Goal: Task Accomplishment & Management: Complete application form

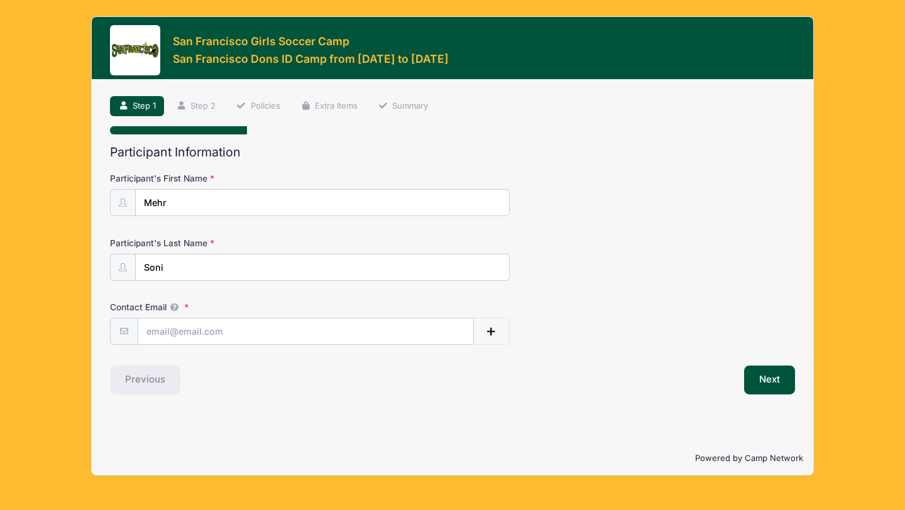
click at [270, 349] on div "Participant Information Participant's First Name Mehr Participant's Last Name S…" at bounding box center [452, 269] width 685 height 249
click at [242, 334] on input "Contact Email" at bounding box center [305, 332] width 335 height 27
type input "[EMAIL_ADDRESS][DOMAIN_NAME]"
click at [772, 371] on button "Next" at bounding box center [769, 380] width 51 height 29
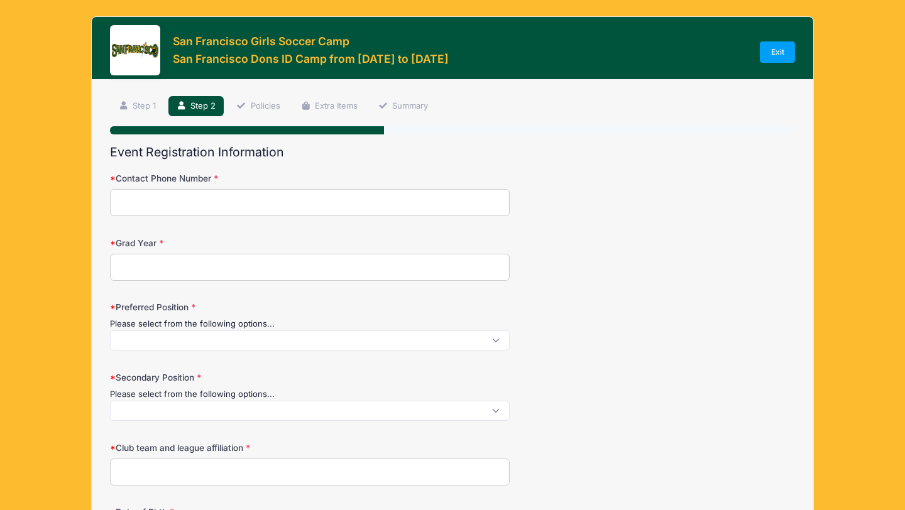
click at [344, 192] on input "Contact Phone Number" at bounding box center [310, 202] width 400 height 27
type input "4255985930"
type input "[PERSON_NAME]"
select select "WA"
type input "Mehr Soni"
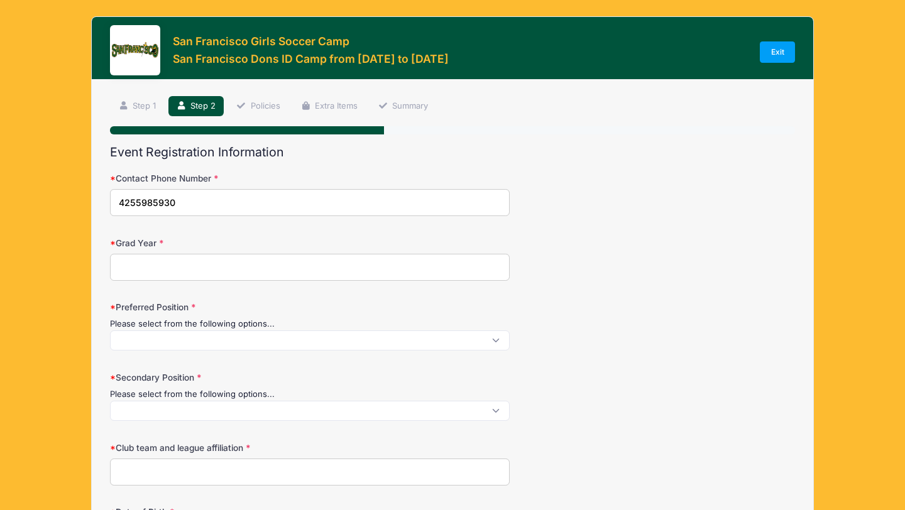
click at [177, 253] on div "Grad Year" at bounding box center [452, 259] width 685 height 44
click at [173, 274] on input "Grad Year" at bounding box center [310, 267] width 400 height 27
type input "2027"
click at [151, 347] on span at bounding box center [310, 341] width 400 height 20
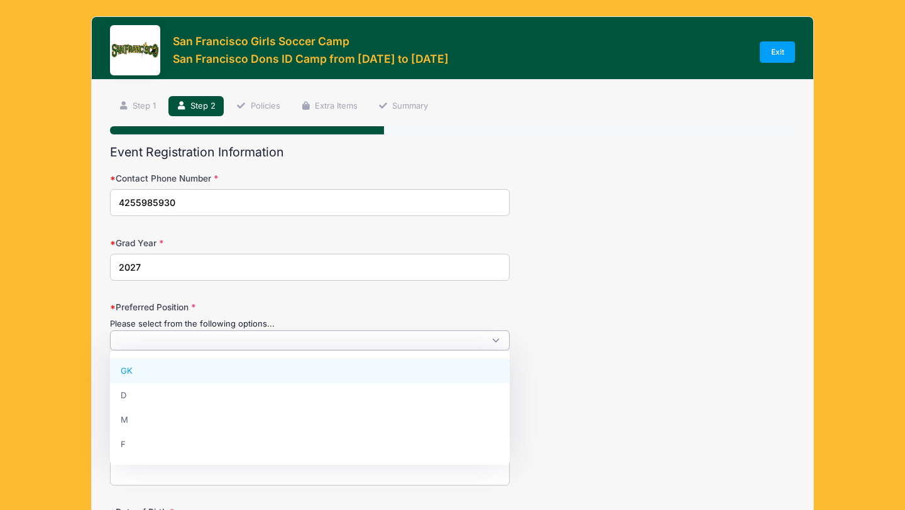
scroll to position [1, 0]
select select "GK"
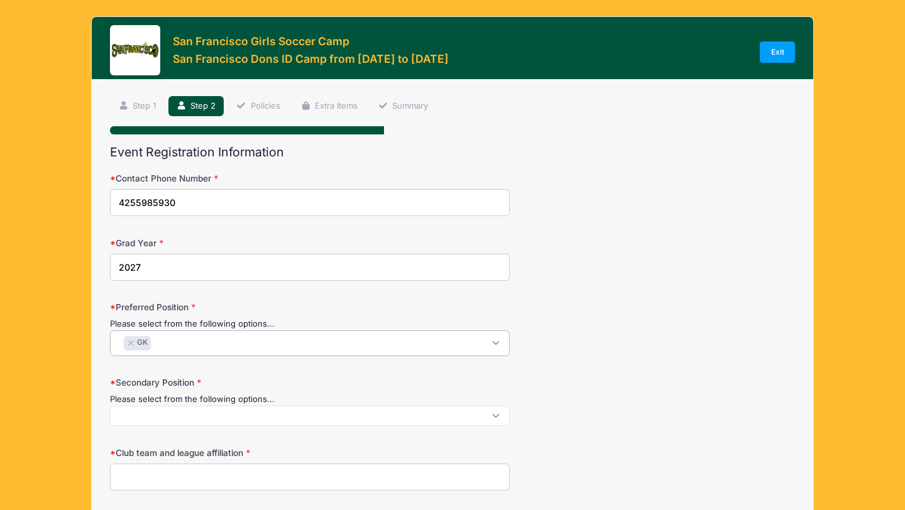
click at [178, 417] on span at bounding box center [310, 416] width 400 height 20
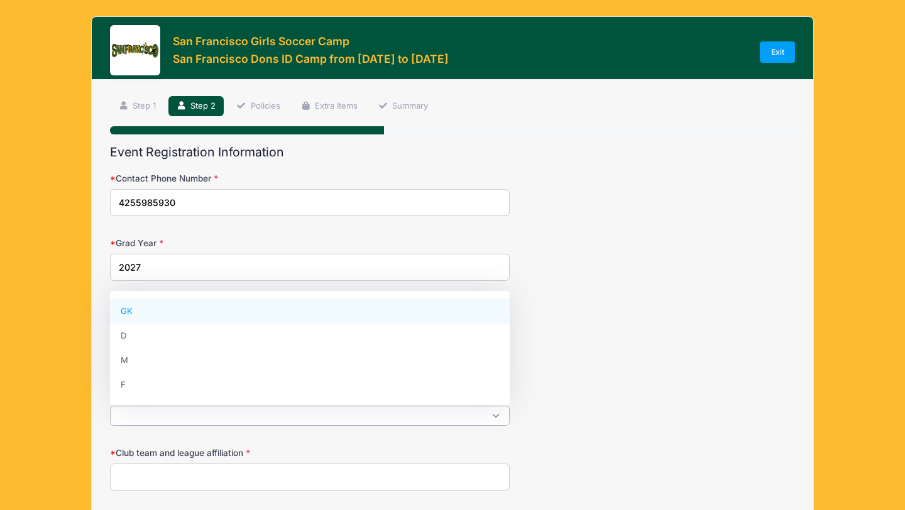
select select "GK"
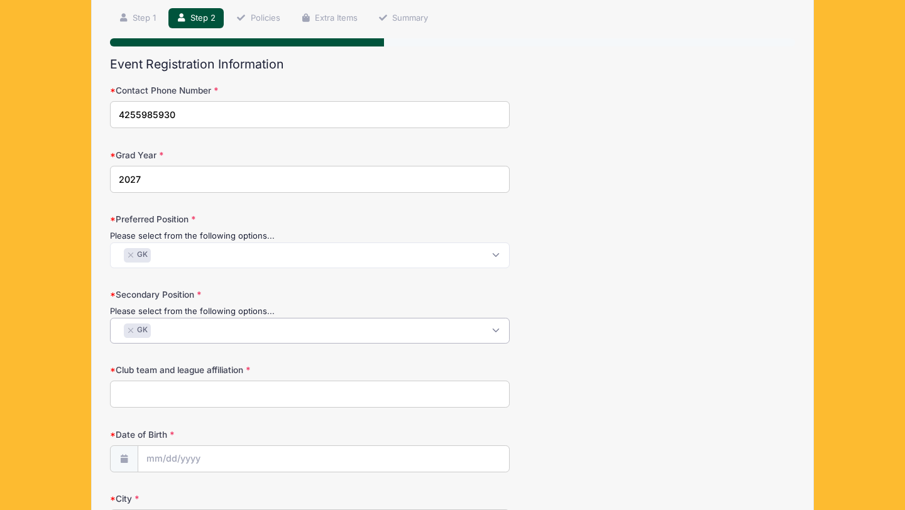
scroll to position [101, 0]
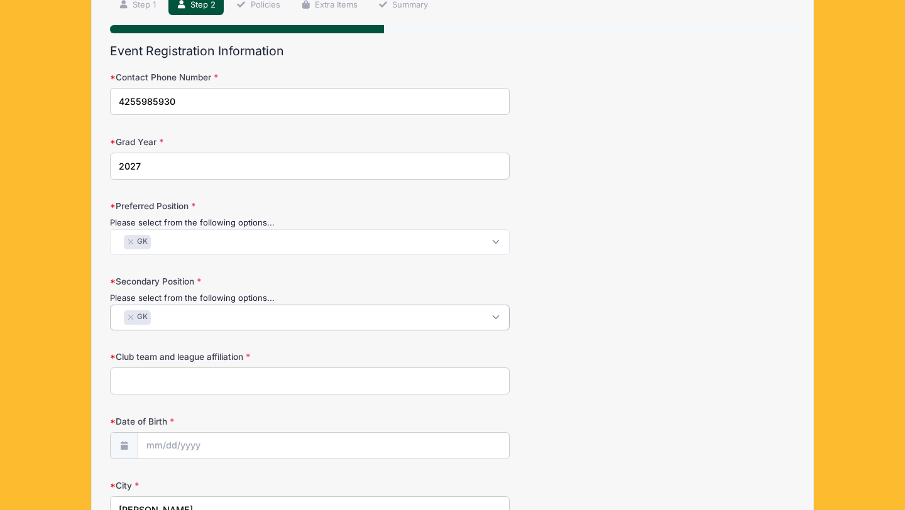
click at [179, 380] on input "Club team and league affiliation" at bounding box center [310, 381] width 400 height 27
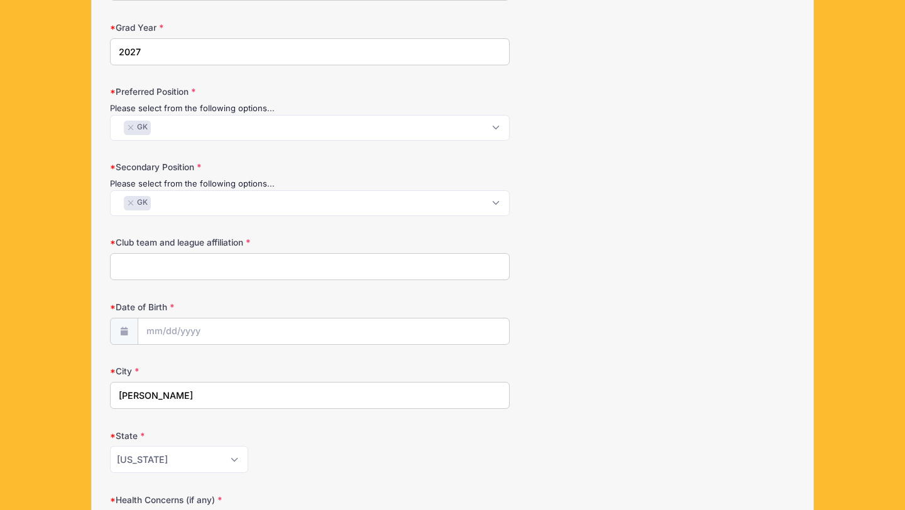
scroll to position [220, 0]
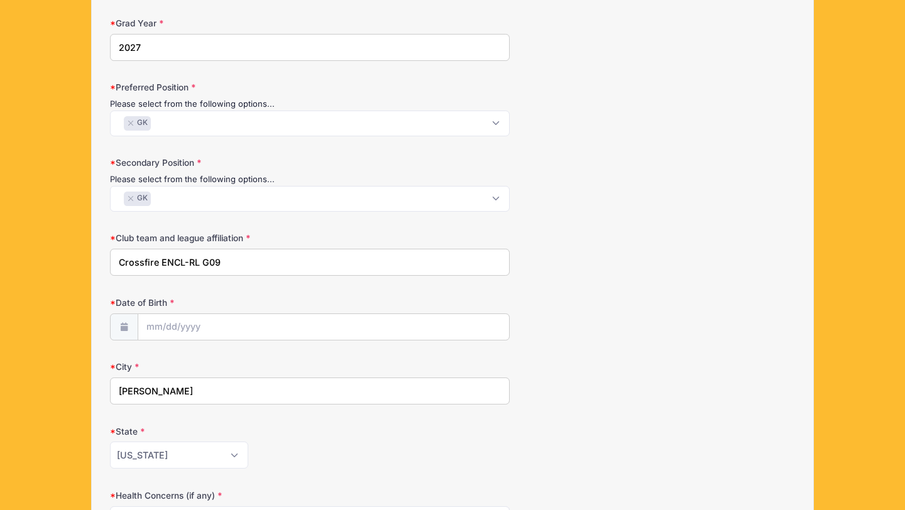
type input "Crossfire ENCL-RL G09"
click at [177, 324] on input "Date of Birth" at bounding box center [323, 327] width 371 height 27
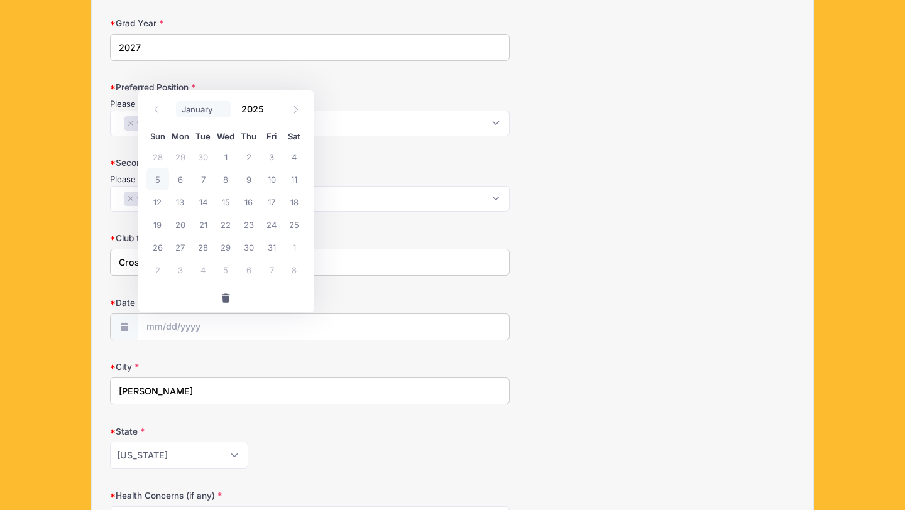
click at [199, 111] on select "January February March April May June July August September October November De…" at bounding box center [204, 109] width 56 height 16
select select "6"
click at [176, 101] on select "January February March April May June July August September October November De…" at bounding box center [204, 109] width 56 height 16
click at [250, 110] on input "2025" at bounding box center [256, 108] width 41 height 19
type input "2009"
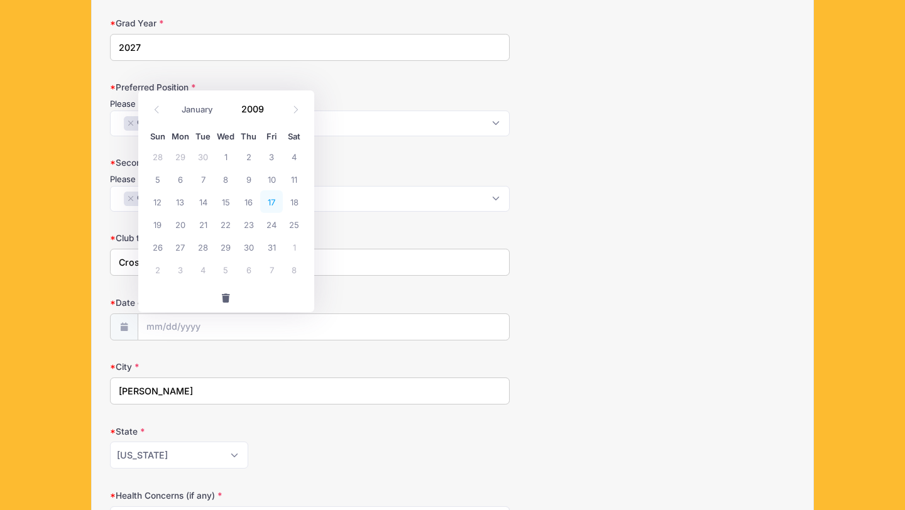
click at [271, 202] on span "17" at bounding box center [271, 201] width 23 height 23
type input "[DATE]"
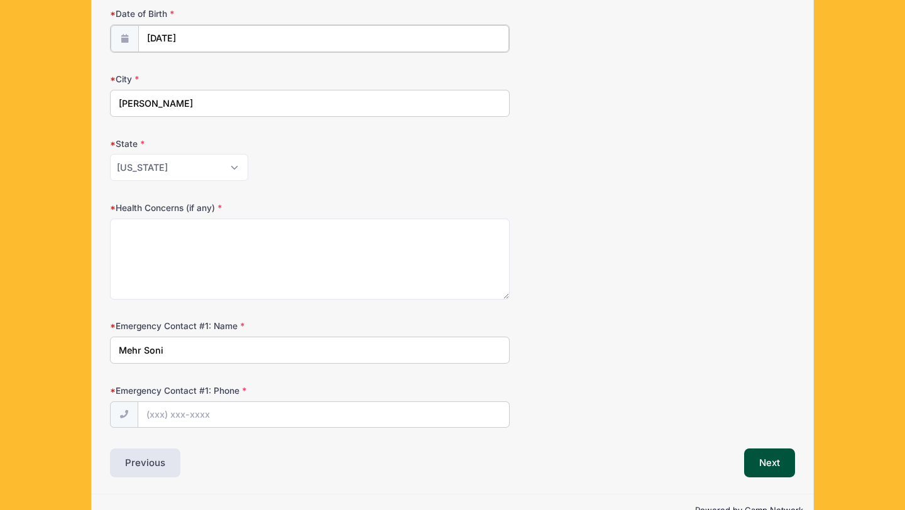
scroll to position [511, 0]
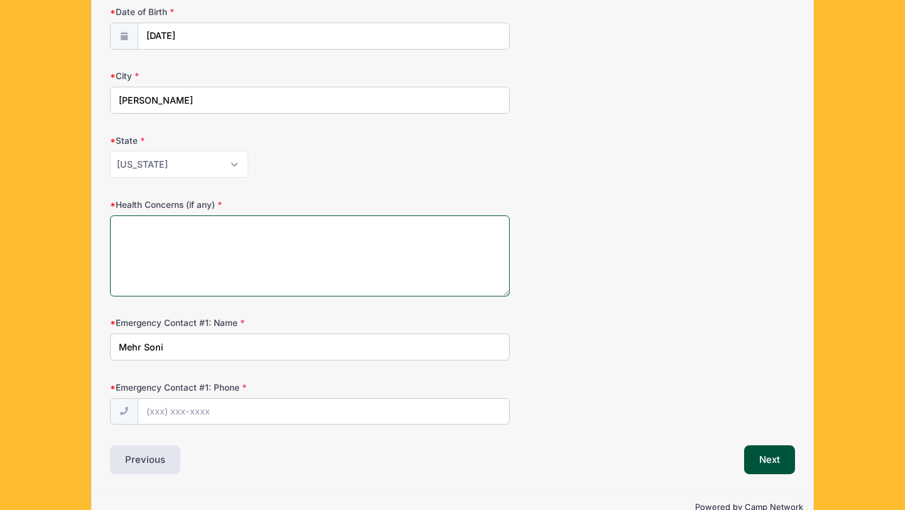
click at [184, 236] on textarea "Health Concerns (if any)" at bounding box center [310, 256] width 400 height 81
type textarea "NA"
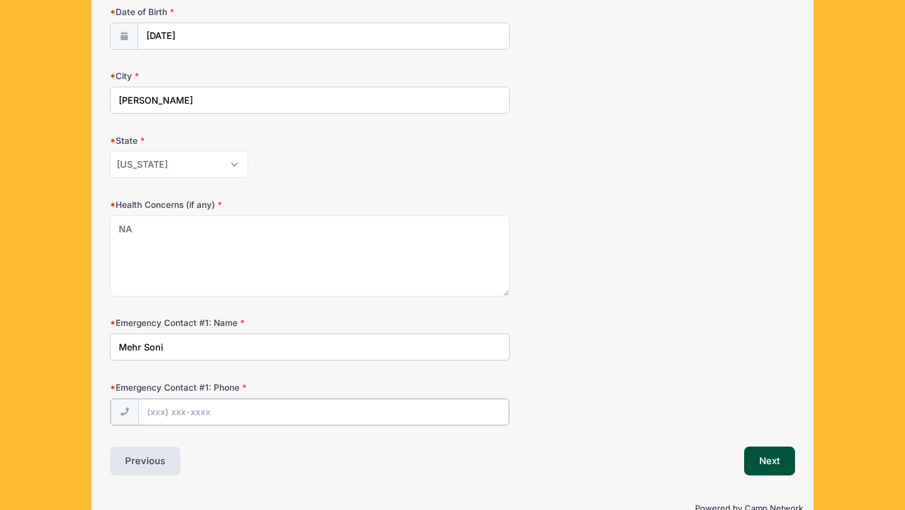
click at [193, 421] on input "Emergency Contact #1: Phone" at bounding box center [323, 412] width 371 height 27
type input "[PHONE_NUMBER]"
click at [767, 458] on button "Next" at bounding box center [769, 460] width 51 height 29
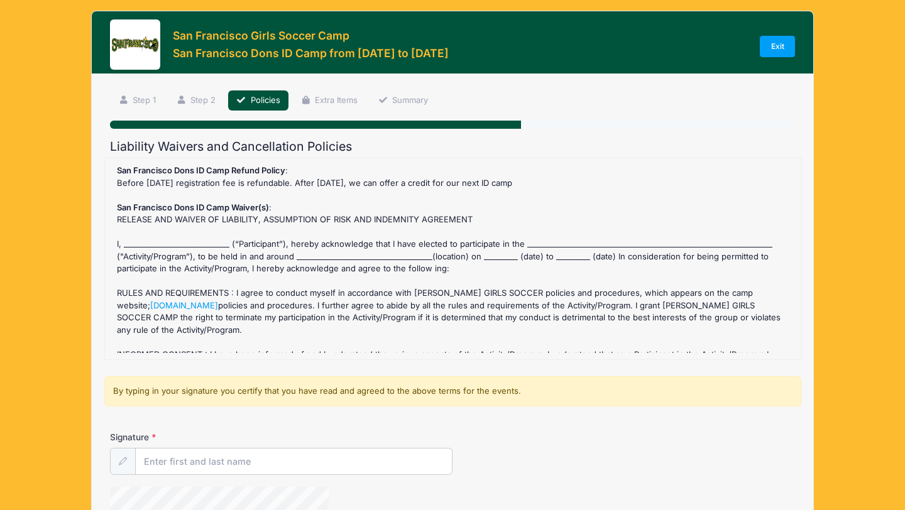
scroll to position [0, 0]
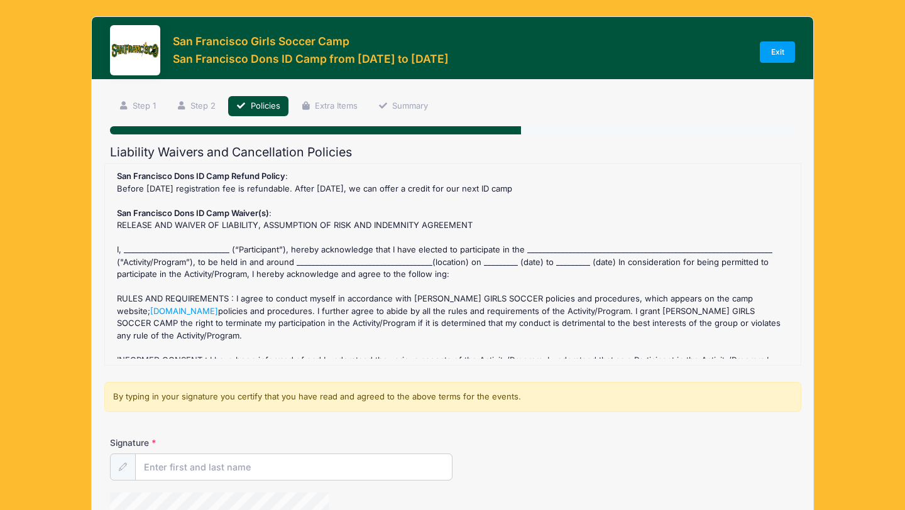
click at [158, 244] on div "San Francisco Dons ID Camp Refund Policy : Before [DATE] registration fee is re…" at bounding box center [452, 264] width 683 height 189
click at [167, 248] on div "San Francisco Dons ID Camp Refund Policy : Before [DATE] registration fee is re…" at bounding box center [452, 264] width 683 height 189
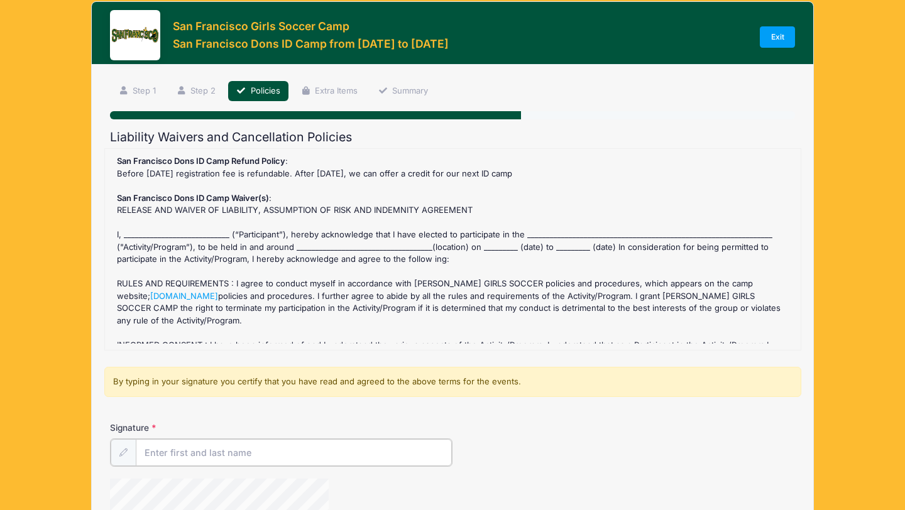
click at [196, 452] on input "Signature" at bounding box center [294, 452] width 316 height 27
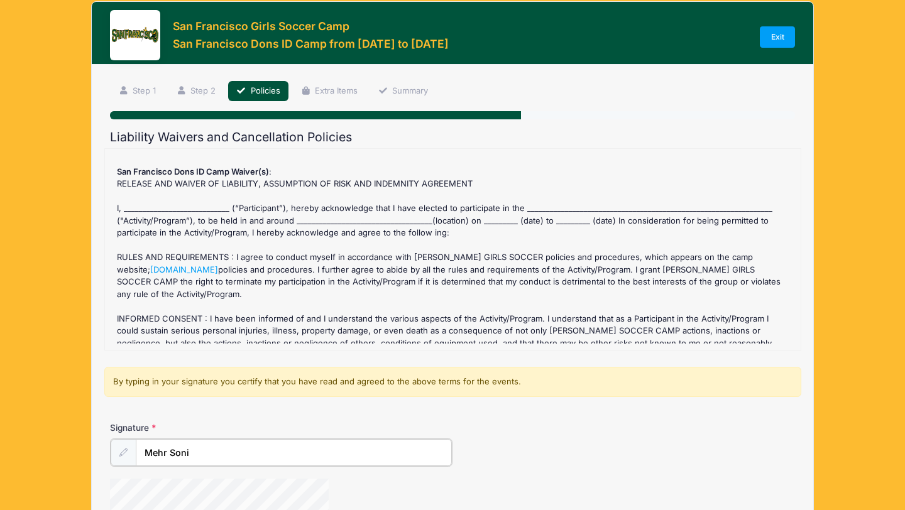
scroll to position [491, 0]
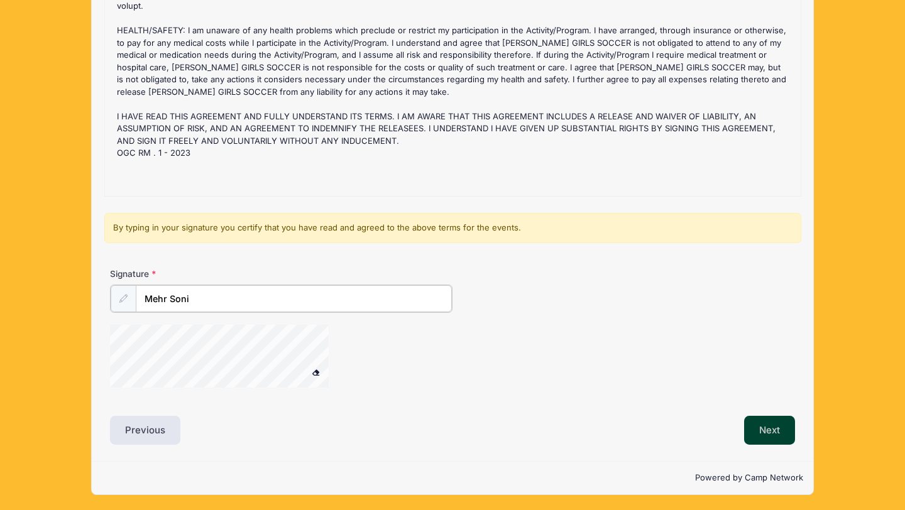
type input "Mehr Soni"
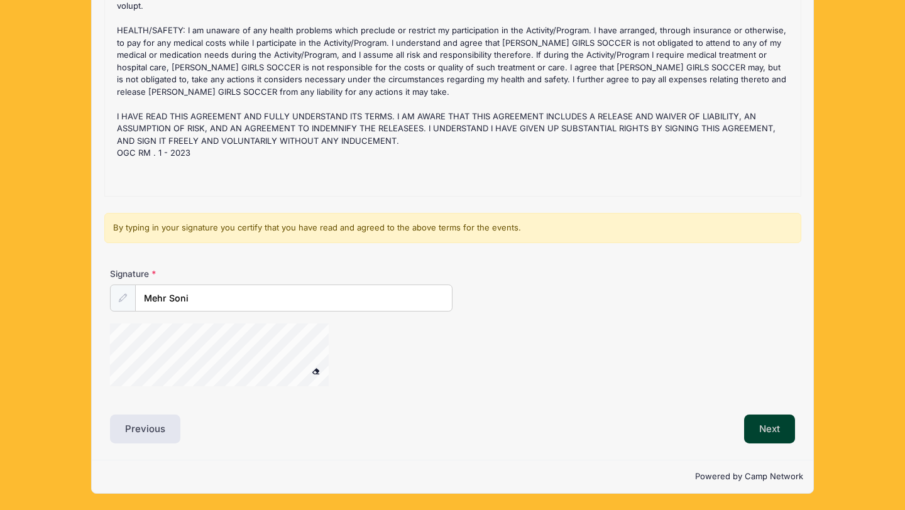
scroll to position [168, 0]
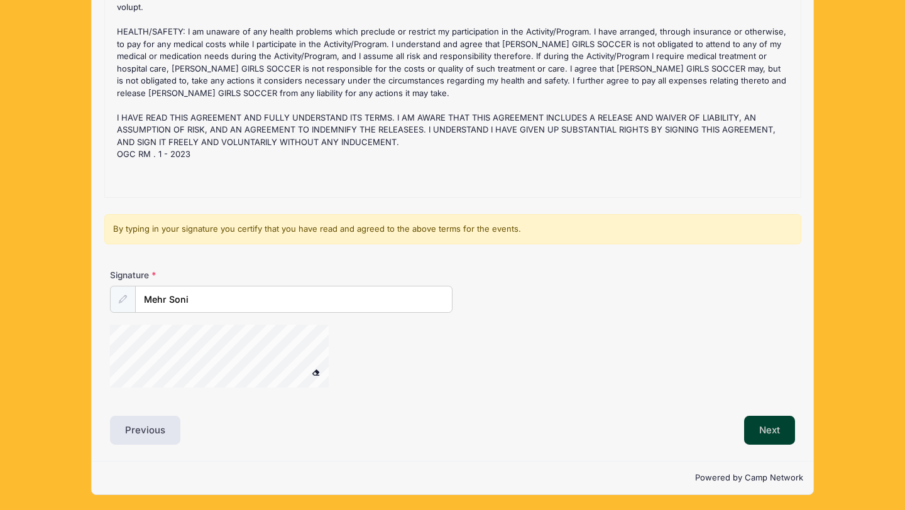
click at [767, 431] on button "Next" at bounding box center [769, 430] width 51 height 29
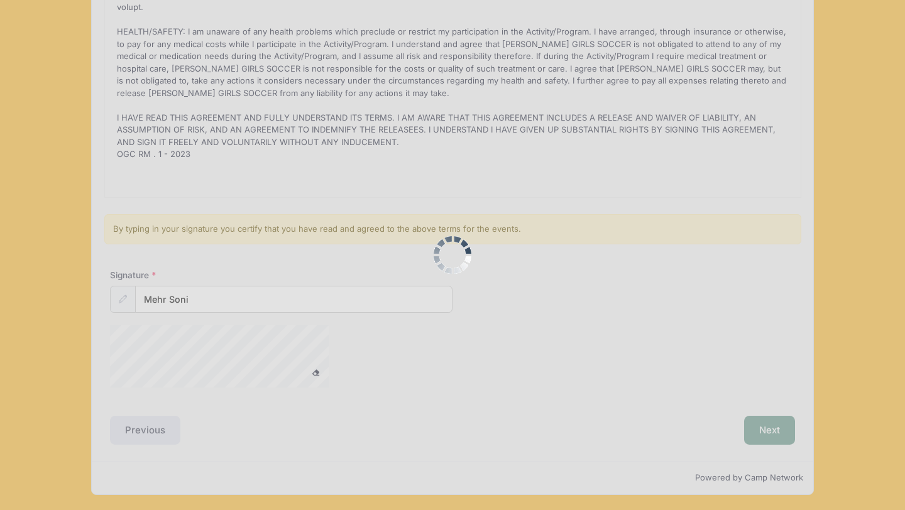
scroll to position [0, 0]
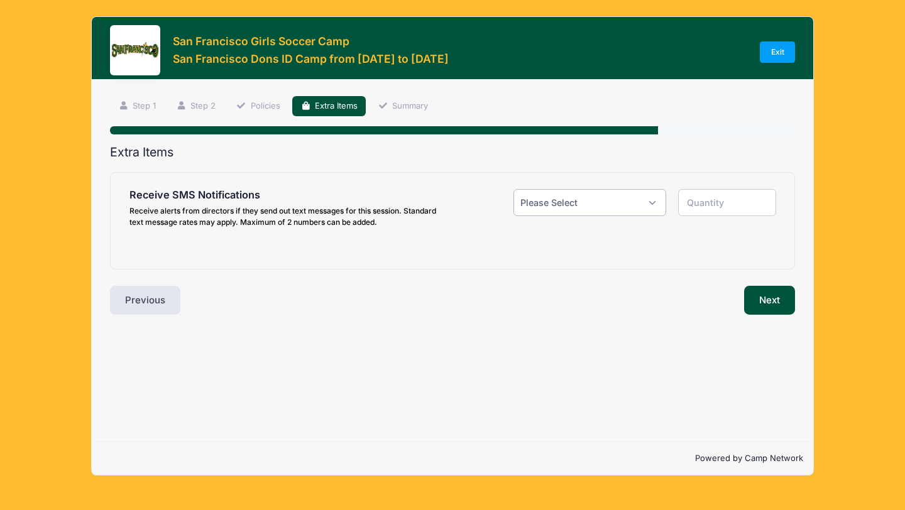
click at [617, 204] on select "Please Select Yes ($0.00) No" at bounding box center [589, 202] width 153 height 27
select select "1"
click at [513, 189] on select "Please Select Yes ($0.00) No" at bounding box center [589, 202] width 153 height 27
type input "1"
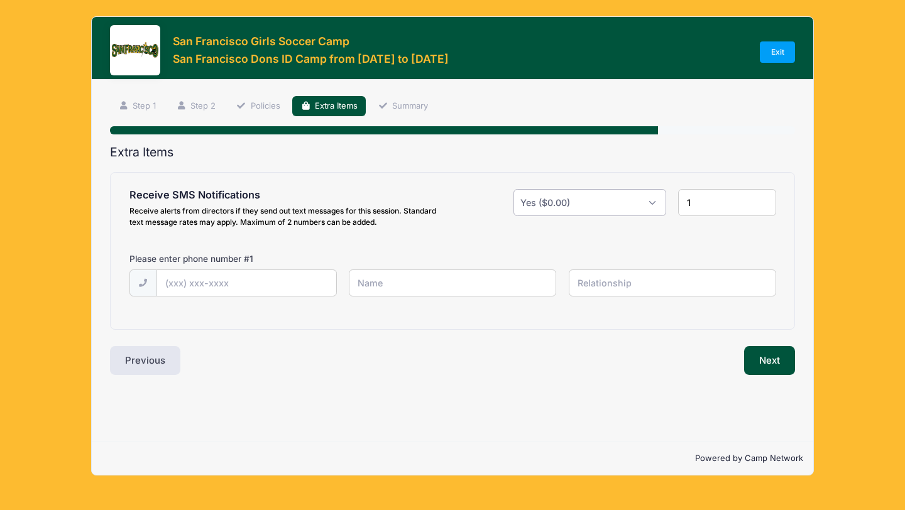
click at [635, 201] on select "Please Select Yes ($0.00) No" at bounding box center [589, 202] width 153 height 27
select select "0"
click at [513, 189] on select "Please Select Yes ($0.00) No" at bounding box center [589, 202] width 153 height 27
type input "0"
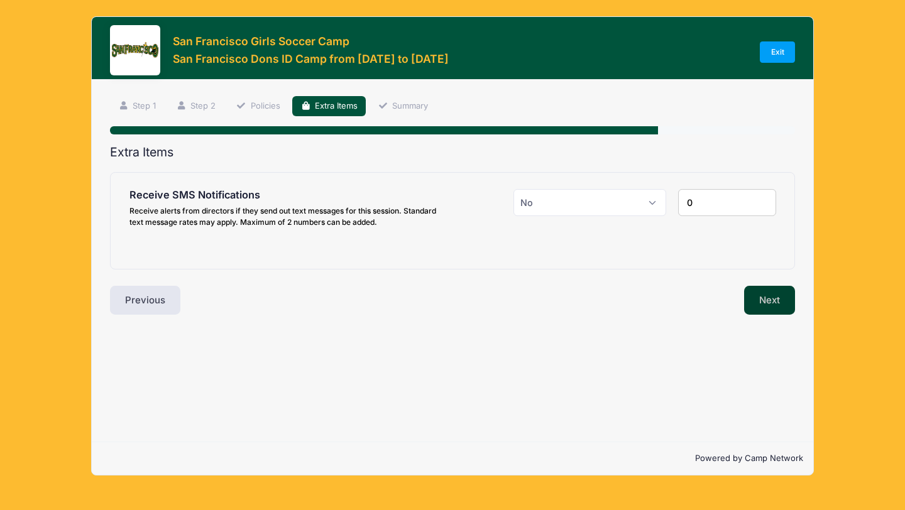
click at [755, 297] on button "Next" at bounding box center [769, 300] width 51 height 29
